Goal: Transaction & Acquisition: Purchase product/service

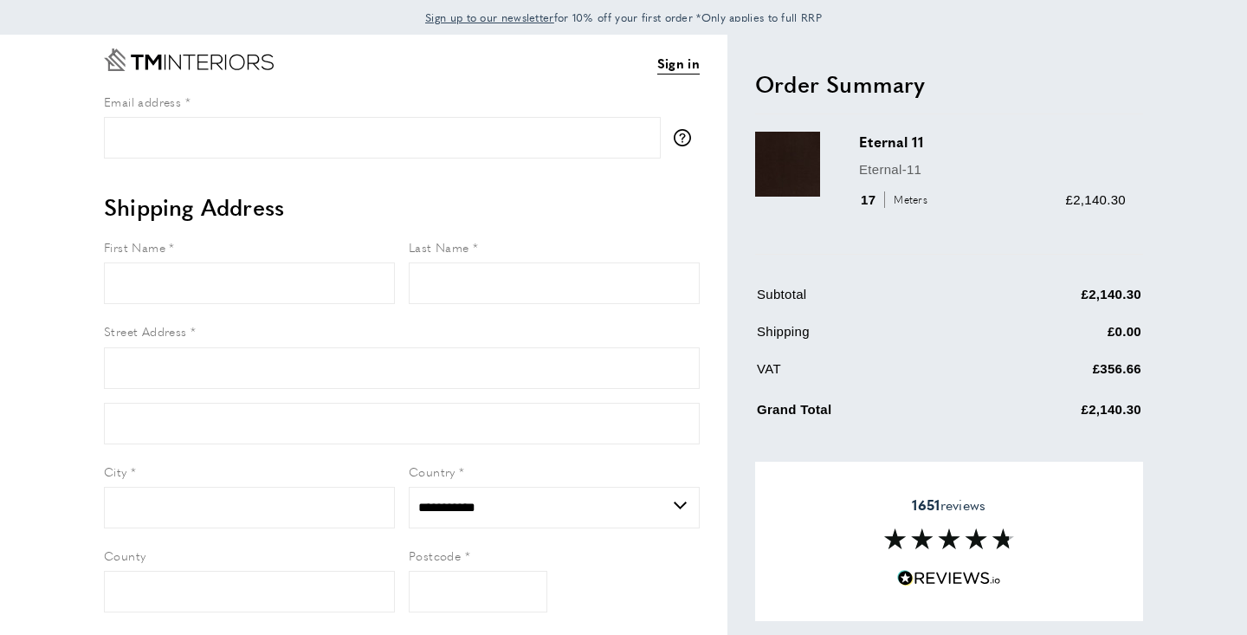
select select "**"
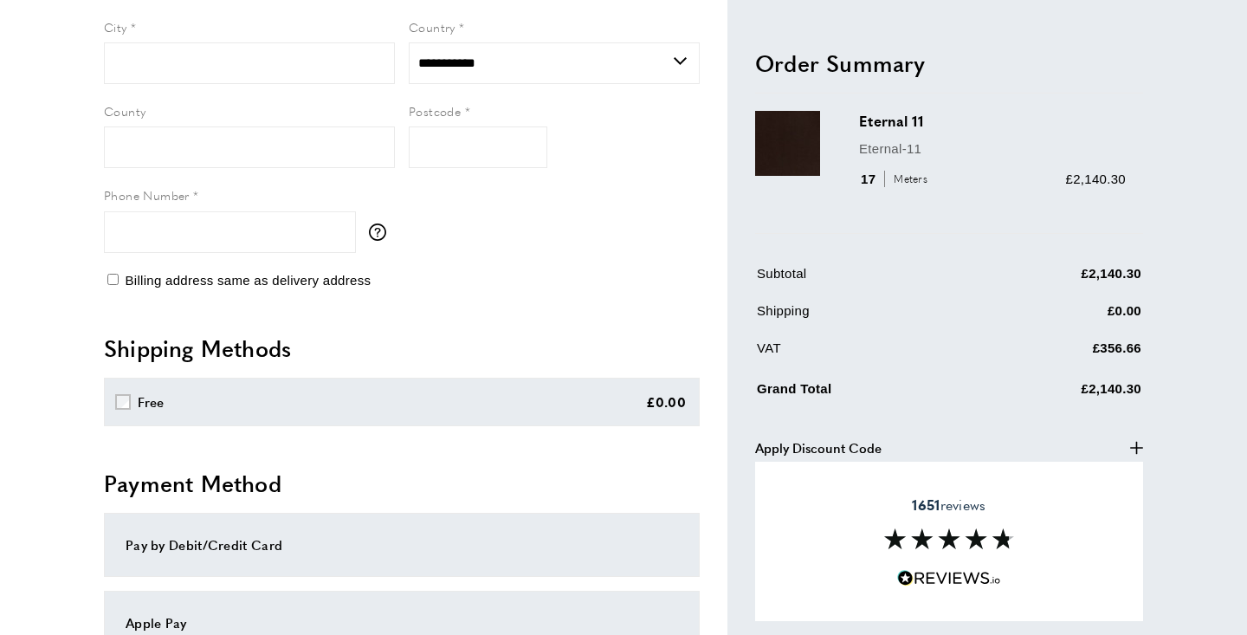
scroll to position [705, 0]
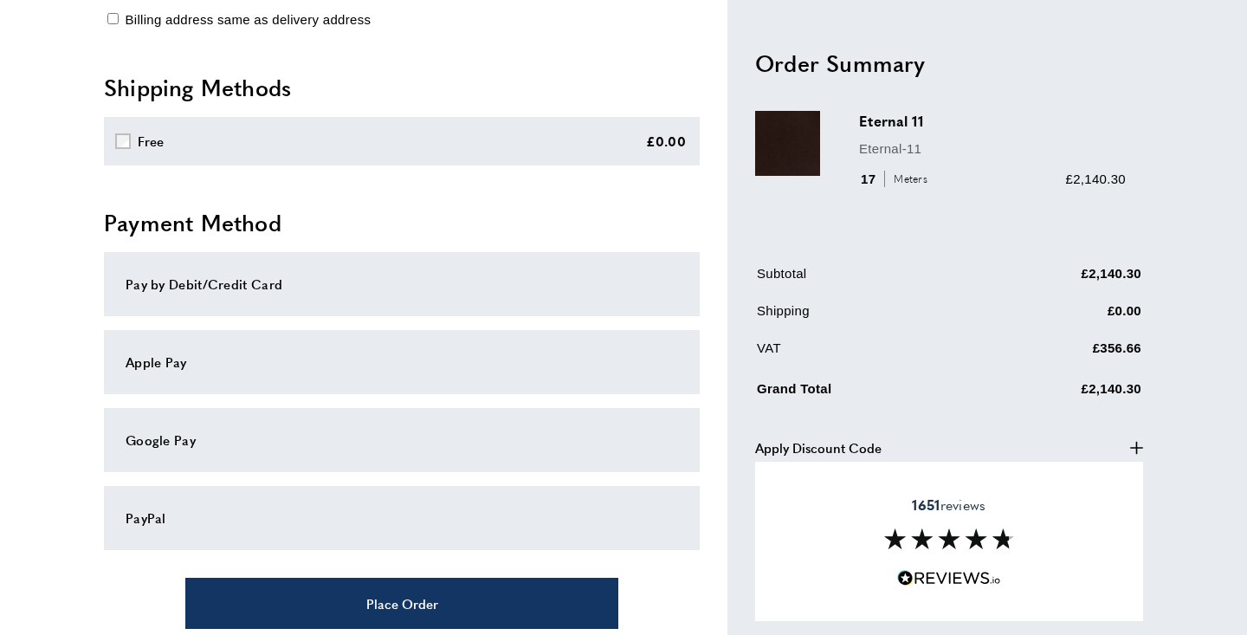
click at [862, 448] on span "Apply Discount Code" at bounding box center [818, 446] width 126 height 21
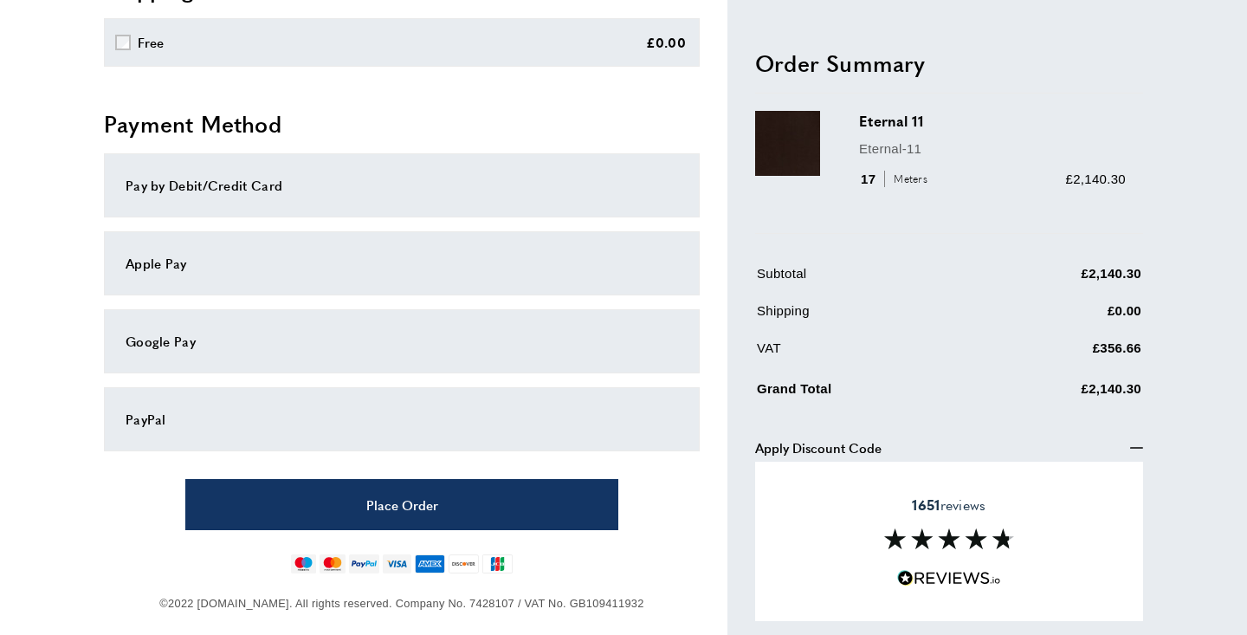
scroll to position [822, 0]
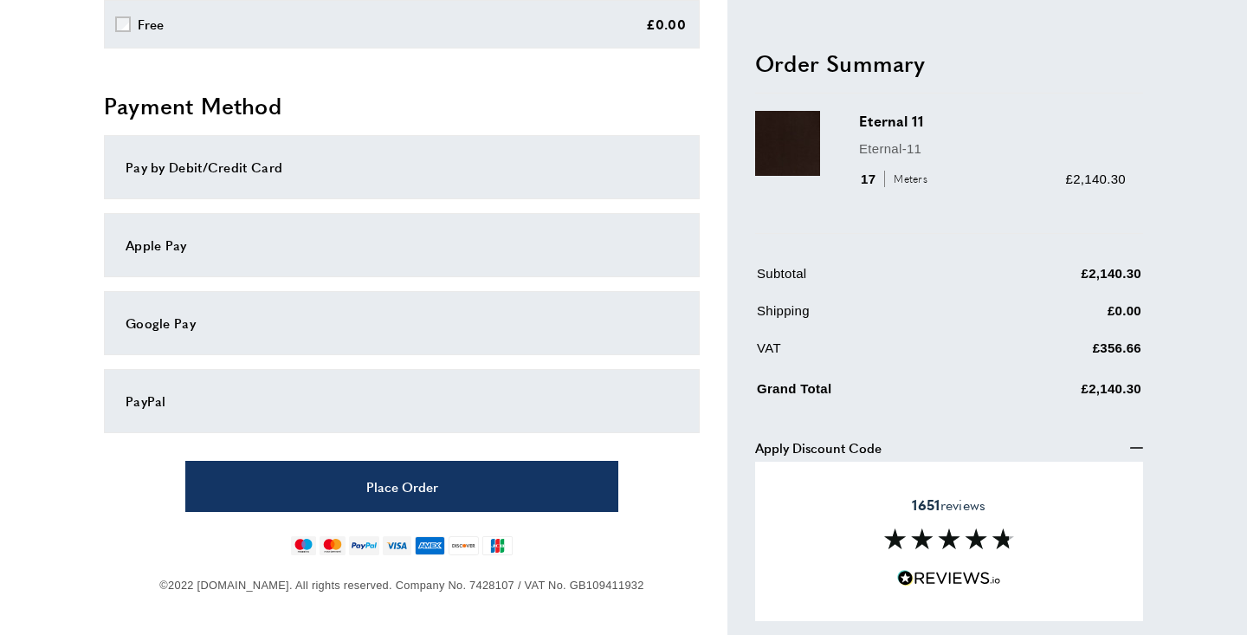
click at [1129, 449] on button "Apply Discount Code minus" at bounding box center [949, 446] width 388 height 21
click at [1133, 449] on icon "plus" at bounding box center [1136, 447] width 13 height 13
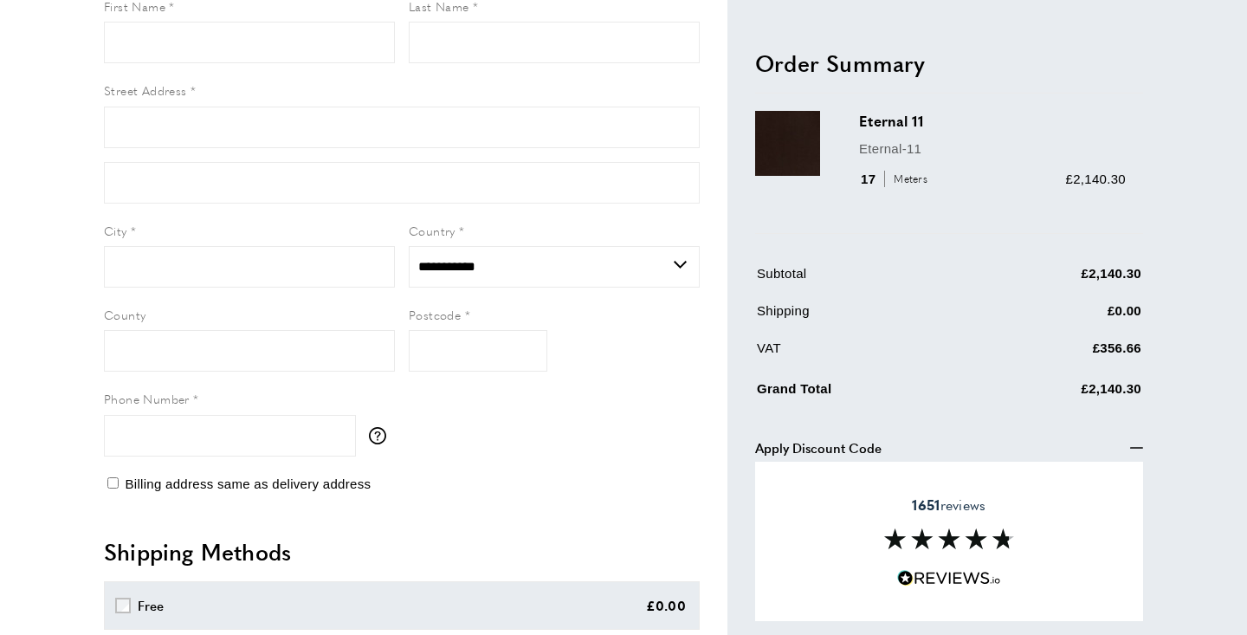
scroll to position [304, 0]
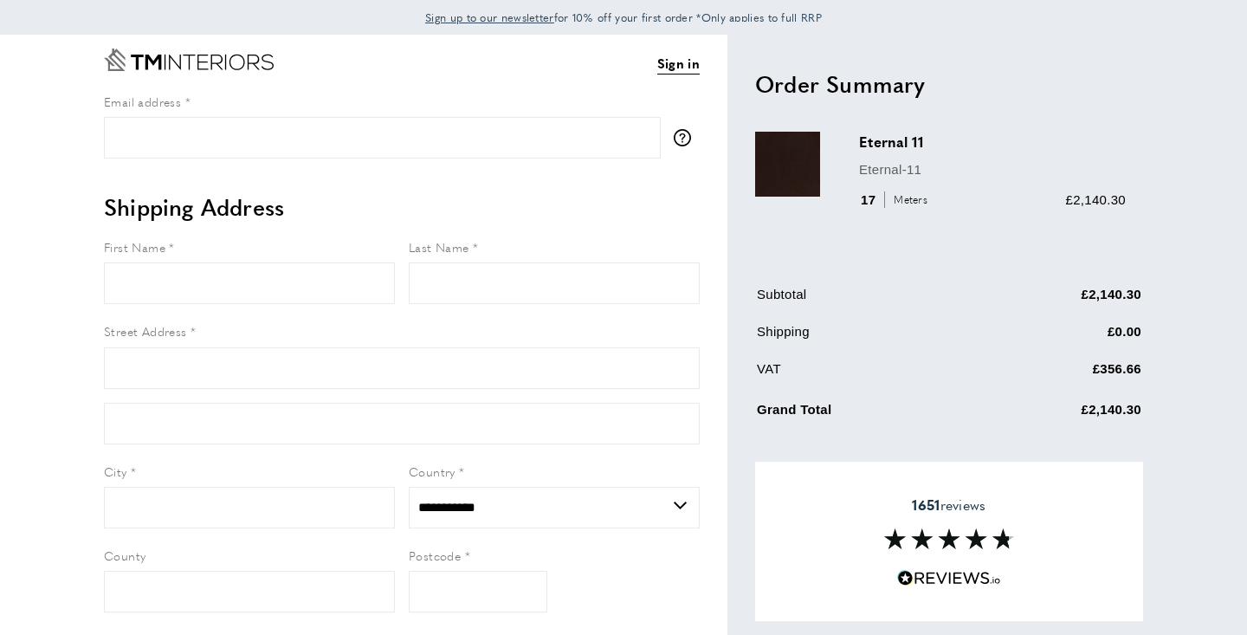
select select "**"
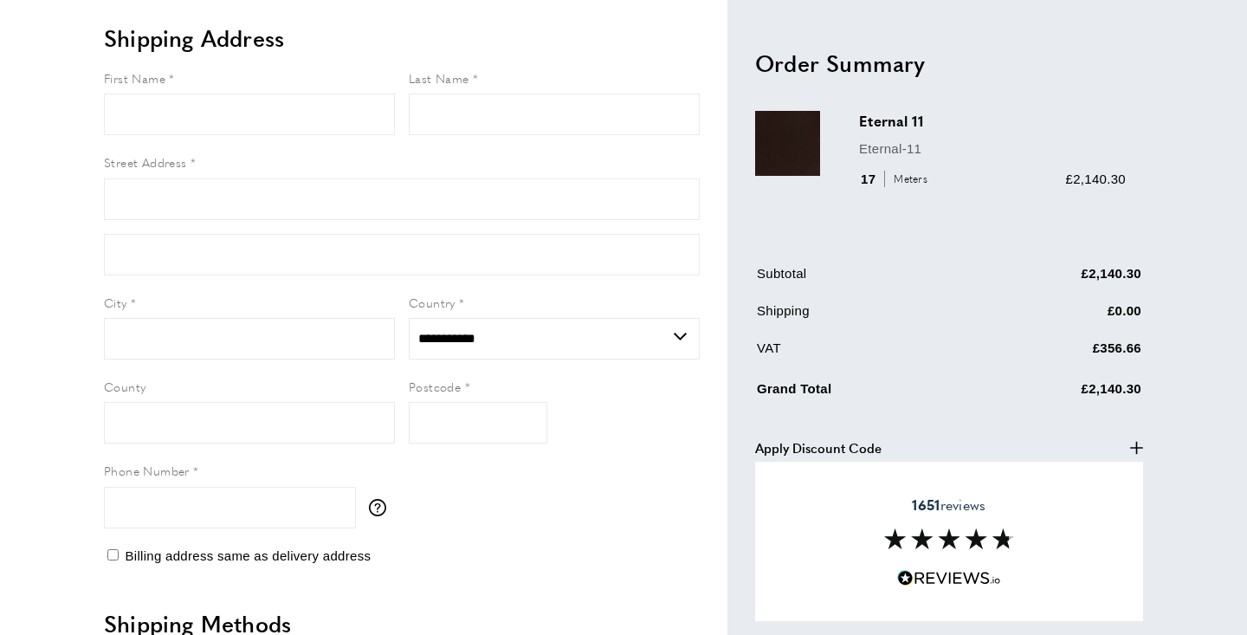
scroll to position [273, 0]
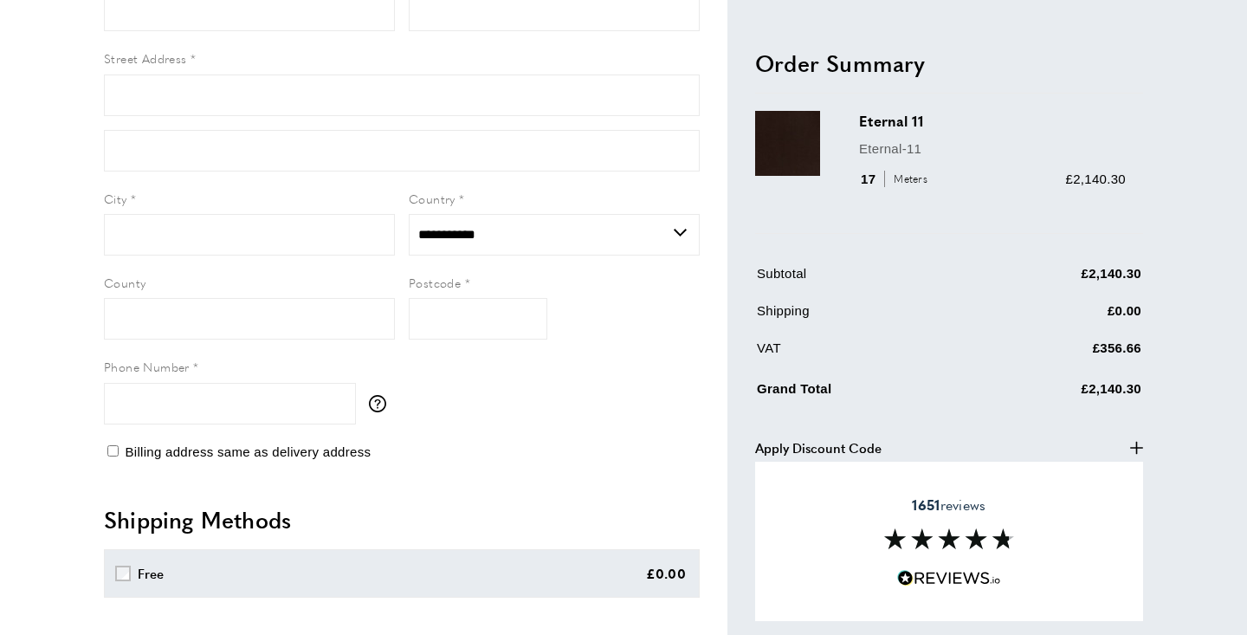
click at [1139, 448] on icon "plus" at bounding box center [1136, 447] width 13 height 13
click at [1034, 441] on button "Apply Discount Code minus" at bounding box center [949, 446] width 388 height 21
click at [1034, 441] on button "Apply Discount Code plus" at bounding box center [949, 446] width 388 height 21
click at [755, 436] on button "Apply Discount Code minus" at bounding box center [949, 446] width 388 height 21
click at [1158, 481] on div "Sign in View Summary summary-trigger £2,140.30 Email address tooltip We'll send…" at bounding box center [623, 473] width 1212 height 1423
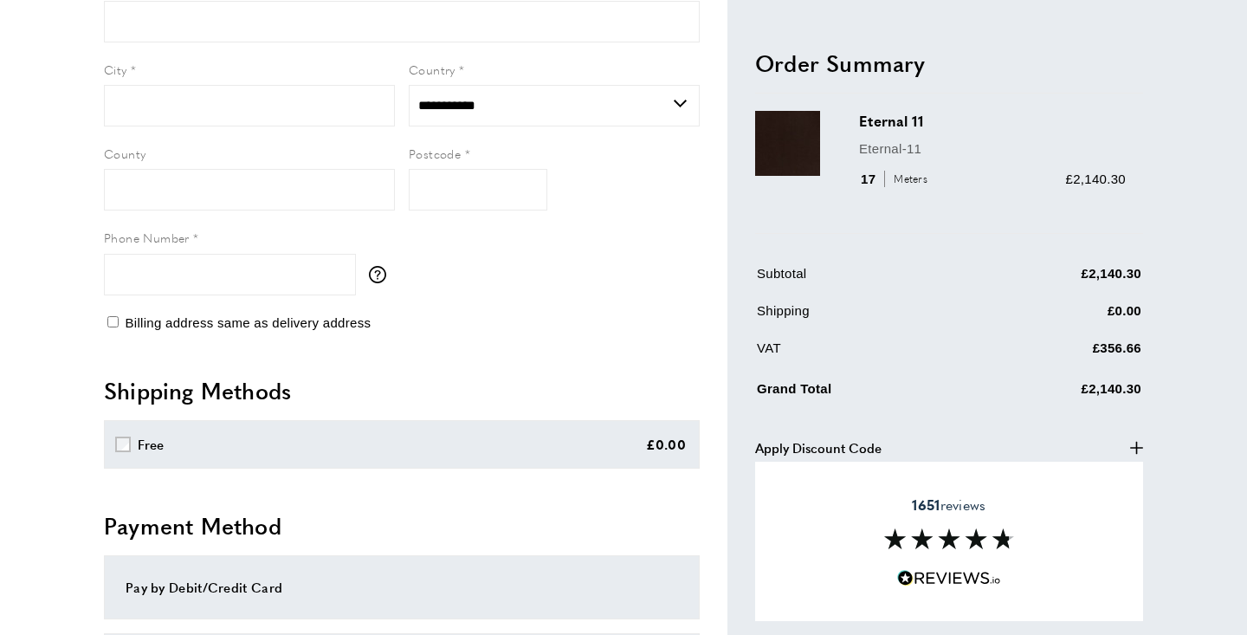
scroll to position [459, 0]
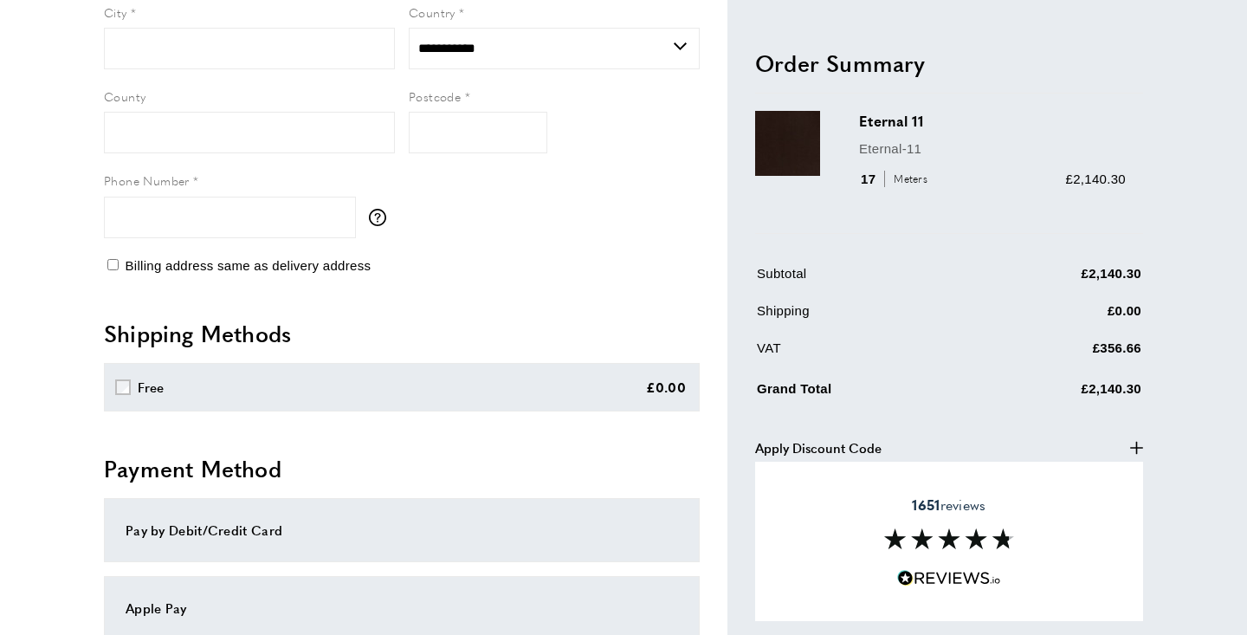
click at [1130, 437] on button "Apply Discount Code plus" at bounding box center [949, 446] width 388 height 21
click at [1141, 445] on icon "minus" at bounding box center [1136, 447] width 13 height 13
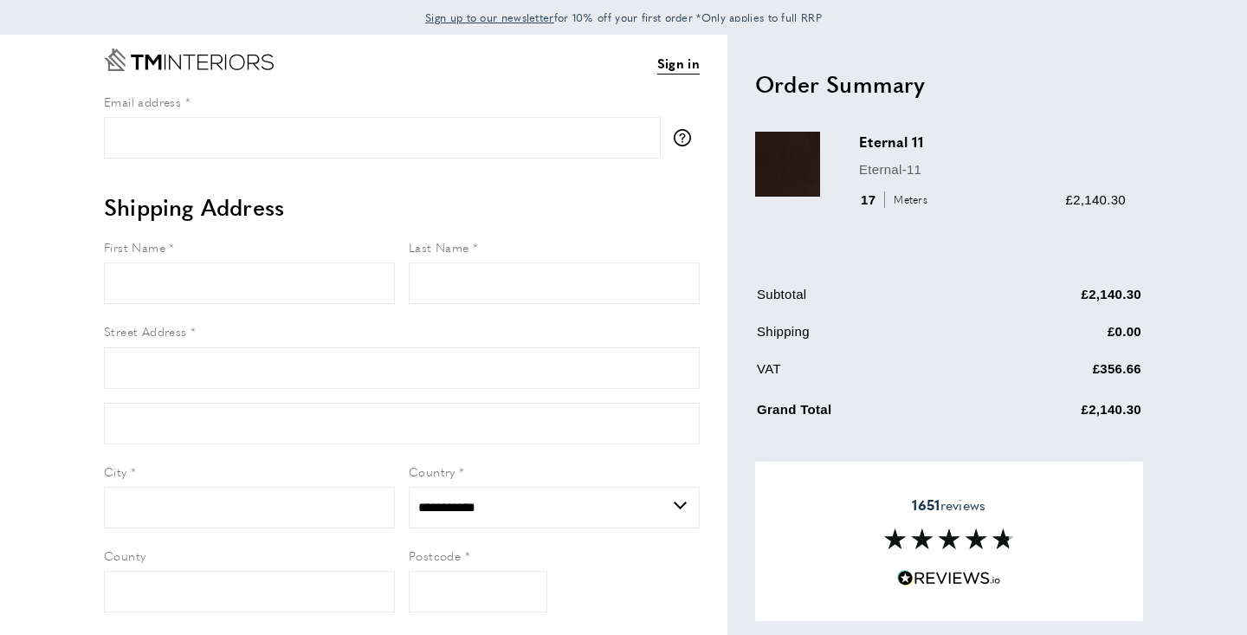
scroll to position [0, 0]
